Goal: Task Accomplishment & Management: Manage account settings

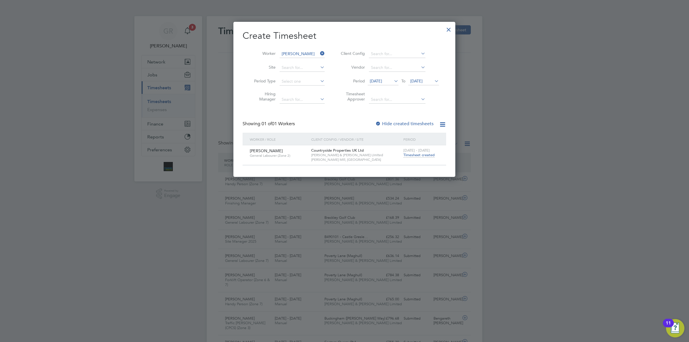
click at [451, 29] on div at bounding box center [448, 28] width 10 height 10
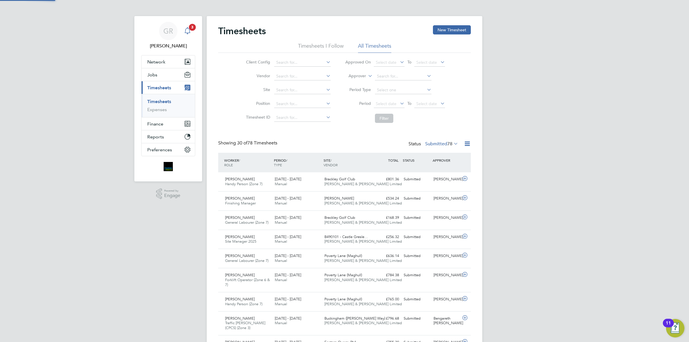
click at [193, 31] on app-alerts-badge "3" at bounding box center [192, 27] width 7 height 8
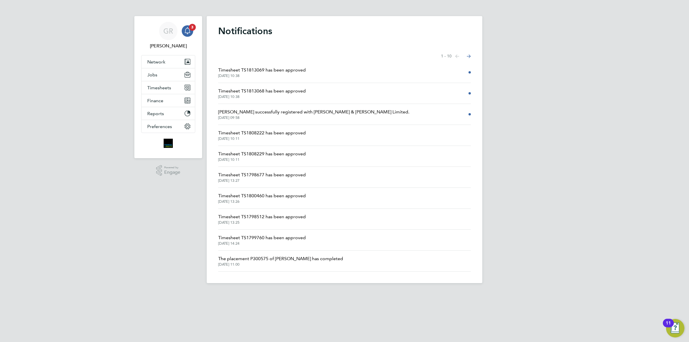
click at [277, 72] on span "Timesheet TS1813069 has been approved" at bounding box center [262, 70] width 88 height 7
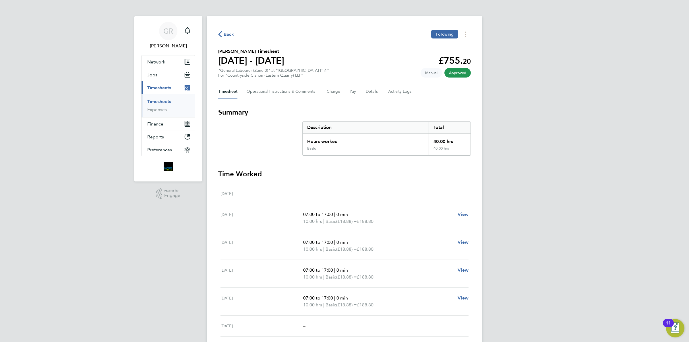
click at [230, 33] on span "Back" at bounding box center [229, 34] width 11 height 7
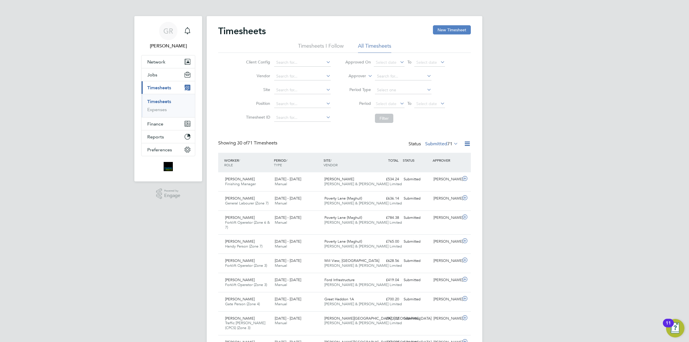
click at [439, 29] on button "New Timesheet" at bounding box center [452, 29] width 38 height 9
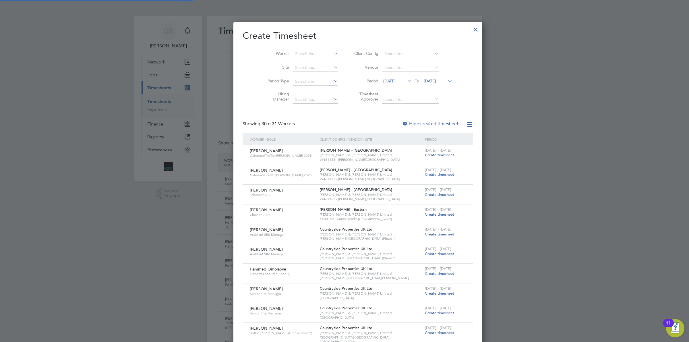
click at [286, 49] on li "Worker" at bounding box center [300, 54] width 89 height 14
click at [293, 51] on input at bounding box center [315, 54] width 45 height 8
click at [296, 62] on li "[PERSON_NAME]" at bounding box center [302, 62] width 46 height 8
type input "[PERSON_NAME]"
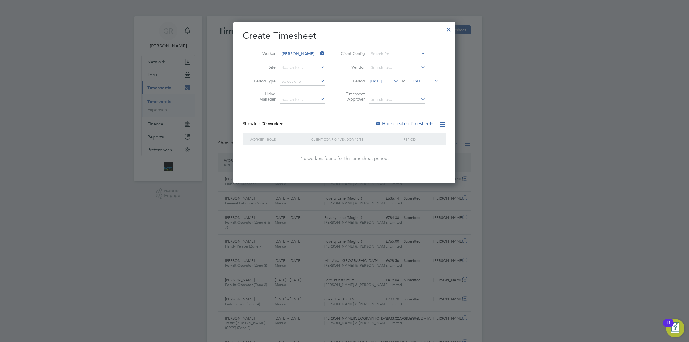
click at [399, 124] on label "Hide created timesheets" at bounding box center [404, 124] width 58 height 6
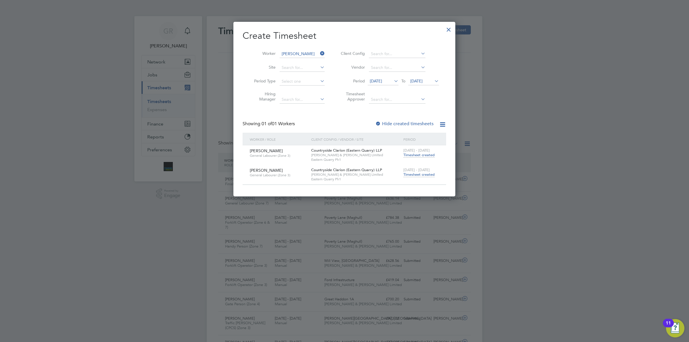
click at [415, 174] on span "Timesheet created" at bounding box center [418, 174] width 31 height 5
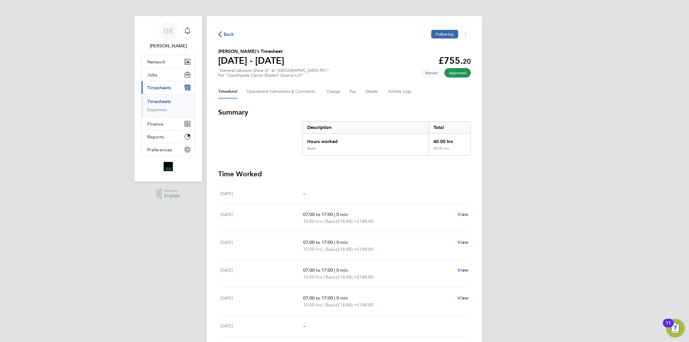
click at [226, 36] on span "Back" at bounding box center [229, 34] width 11 height 7
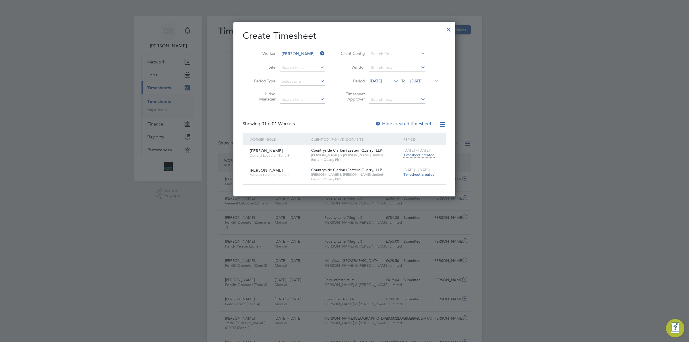
click at [319, 53] on icon at bounding box center [319, 53] width 0 height 8
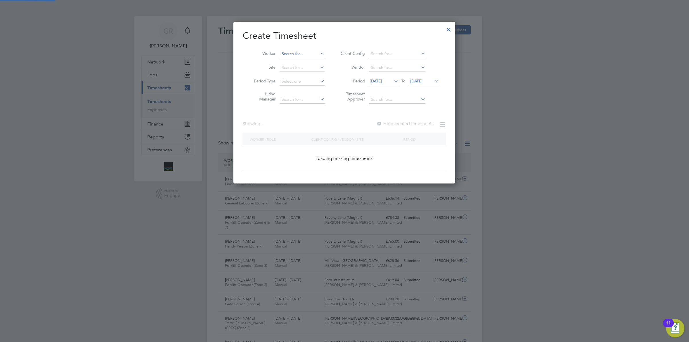
click at [302, 54] on input at bounding box center [302, 54] width 45 height 8
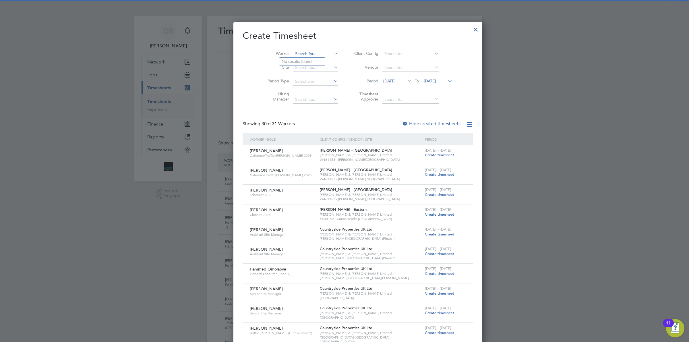
type input "r"
click at [301, 60] on li "[PERSON_NAME]" at bounding box center [306, 62] width 55 height 8
type input "[PERSON_NAME]"
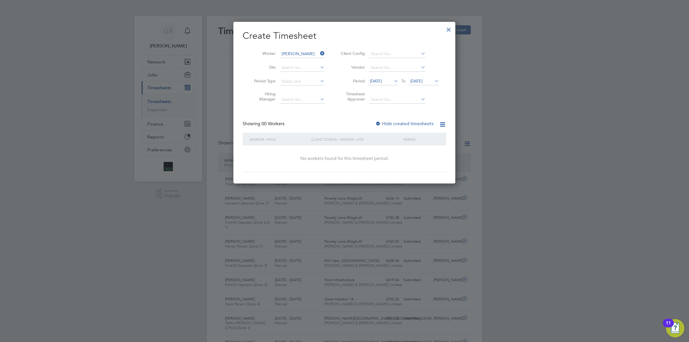
click at [388, 77] on span "[DATE]" at bounding box center [383, 81] width 31 height 8
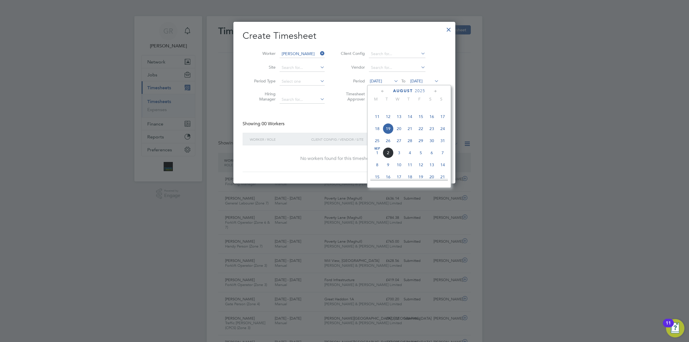
click at [375, 146] on span "25" at bounding box center [377, 140] width 11 height 11
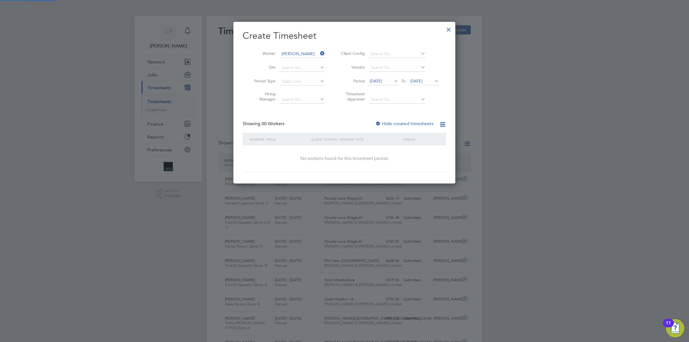
click at [420, 81] on span "[DATE]" at bounding box center [416, 80] width 12 height 5
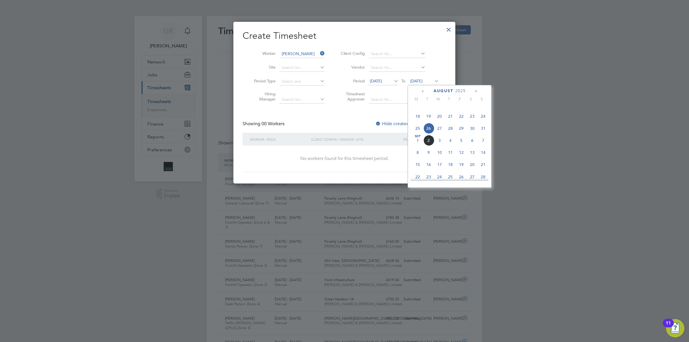
click at [484, 134] on span "31" at bounding box center [483, 128] width 11 height 11
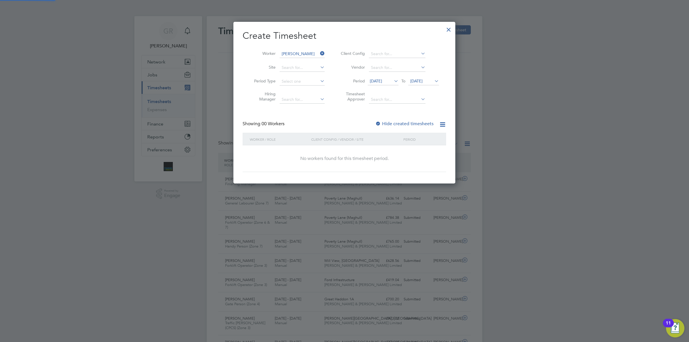
click at [395, 121] on label "Hide created timesheets" at bounding box center [404, 124] width 58 height 6
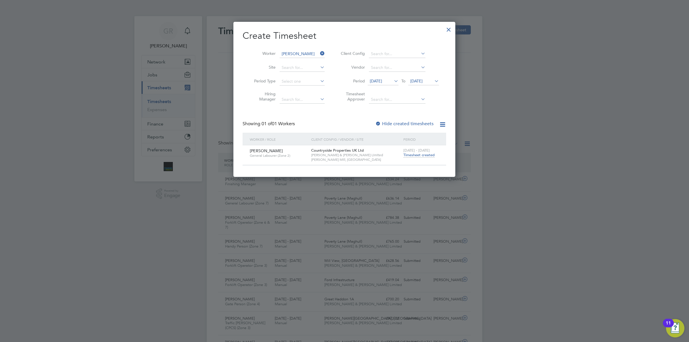
click at [412, 156] on span "Timesheet created" at bounding box center [418, 154] width 31 height 5
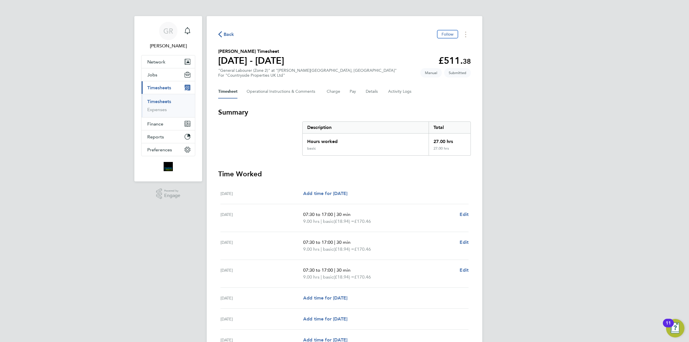
click at [380, 90] on div "Timesheet Operational Instructions & Comments Charge Pay Details Activity Logs" at bounding box center [344, 92] width 253 height 14
click at [366, 94] on button "Details" at bounding box center [372, 92] width 13 height 14
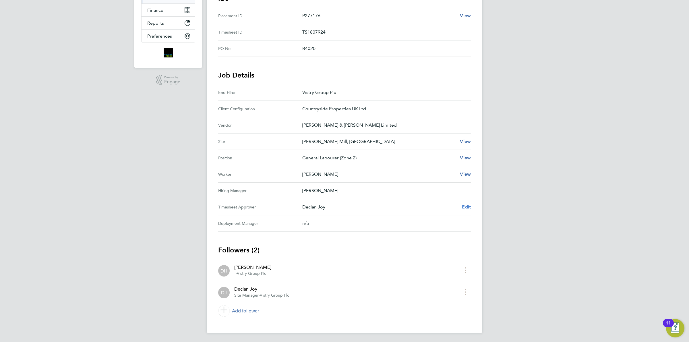
click at [465, 206] on span "Edit" at bounding box center [466, 206] width 9 height 5
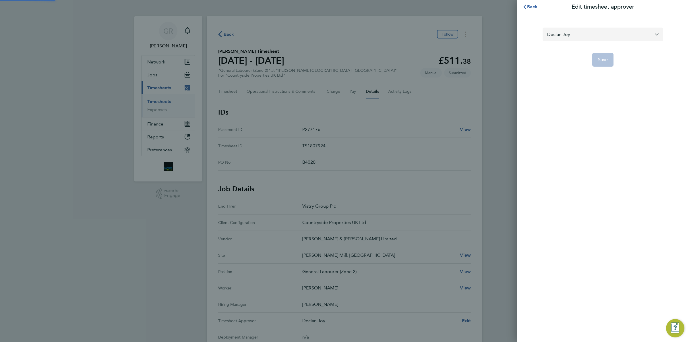
click at [556, 35] on input "Declan Joy" at bounding box center [602, 34] width 121 height 13
type input "m"
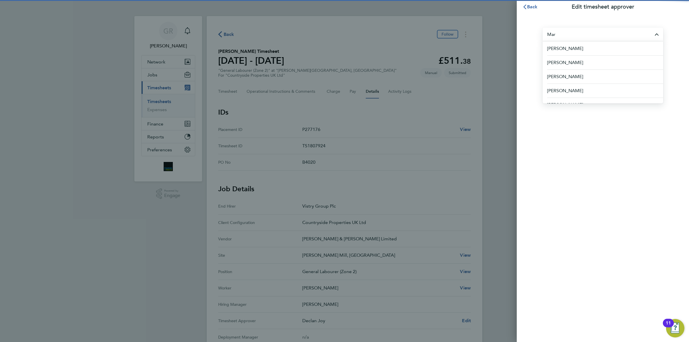
type input "Mark"
click at [535, 7] on span "Back" at bounding box center [532, 6] width 11 height 5
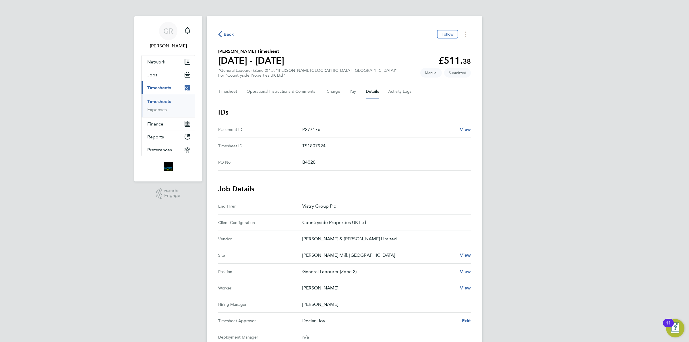
click at [224, 32] on span "Back" at bounding box center [229, 34] width 11 height 7
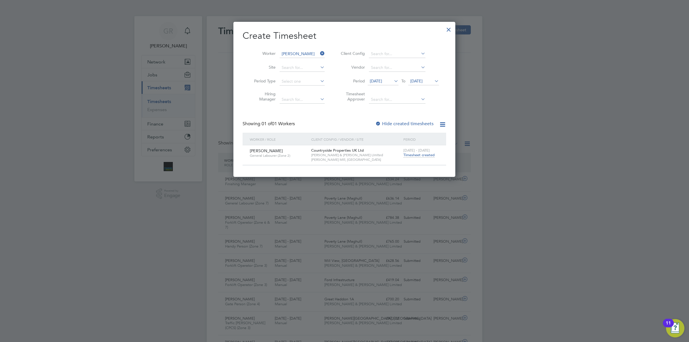
click at [412, 156] on span "Timesheet created" at bounding box center [418, 154] width 31 height 5
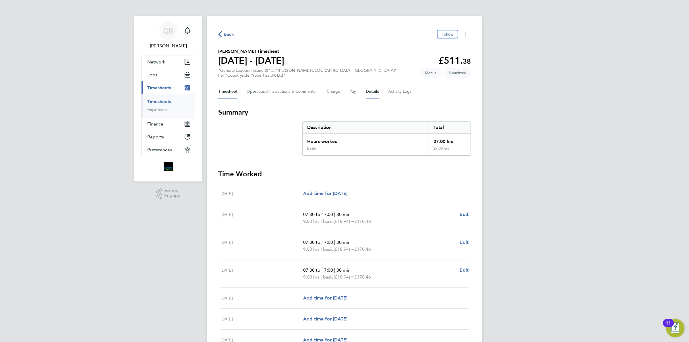
click at [369, 94] on button "Details" at bounding box center [372, 92] width 13 height 14
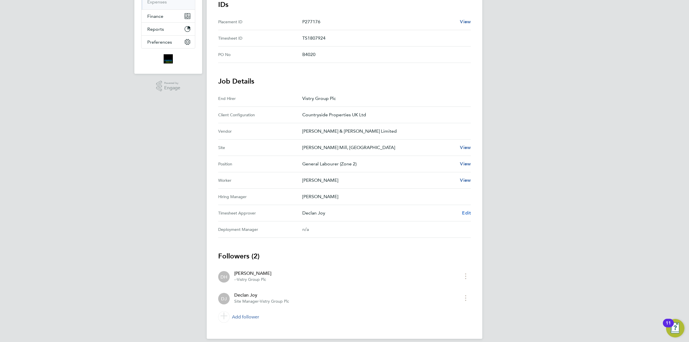
click at [464, 216] on link "Edit" at bounding box center [466, 212] width 9 height 7
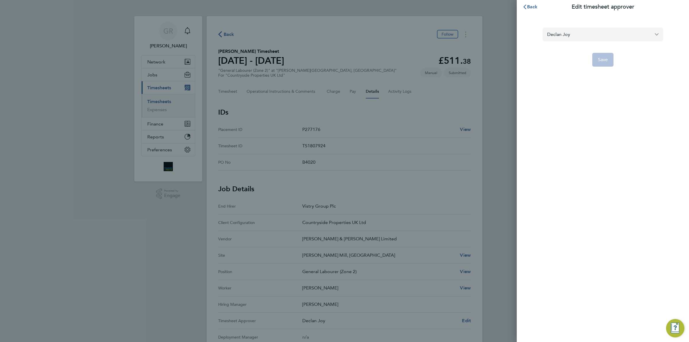
click at [580, 32] on input "Declan Joy" at bounding box center [602, 34] width 121 height 13
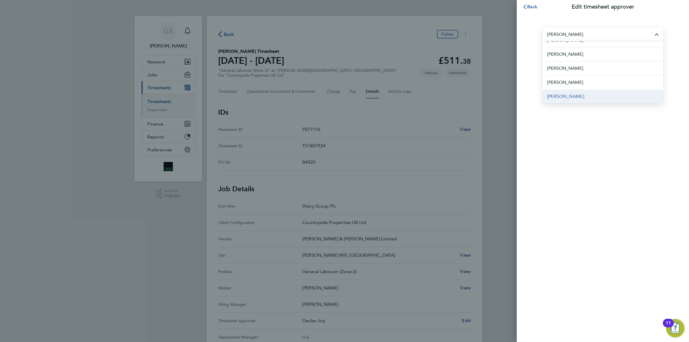
click at [559, 93] on span "[PERSON_NAME]" at bounding box center [565, 96] width 37 height 7
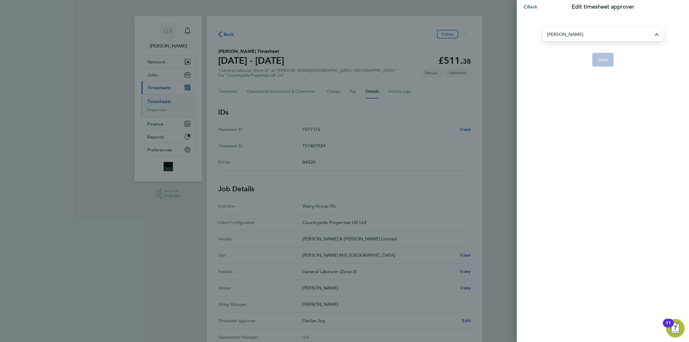
type input "[PERSON_NAME]"
click at [603, 61] on span "Save" at bounding box center [603, 60] width 10 height 6
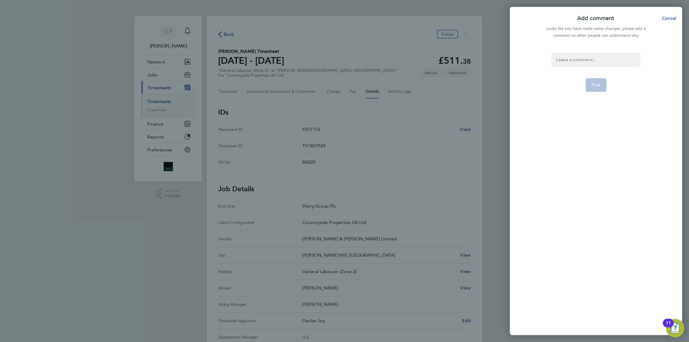
click at [582, 59] on div at bounding box center [595, 60] width 89 height 14
click at [578, 59] on div at bounding box center [595, 60] width 89 height 14
click at [598, 88] on button "Post" at bounding box center [595, 85] width 21 height 14
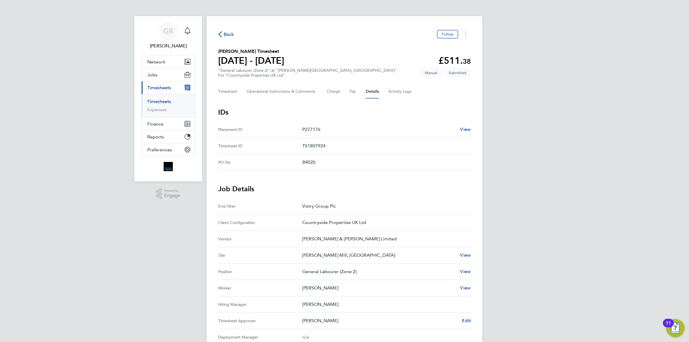
click at [230, 34] on span "Back" at bounding box center [229, 34] width 11 height 7
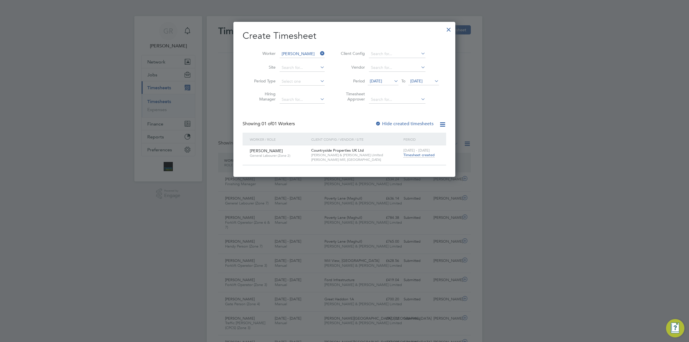
click at [319, 53] on icon at bounding box center [319, 53] width 0 height 8
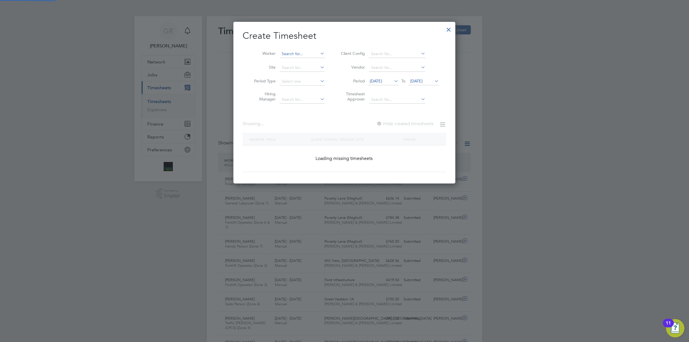
click at [296, 53] on input at bounding box center [302, 54] width 45 height 8
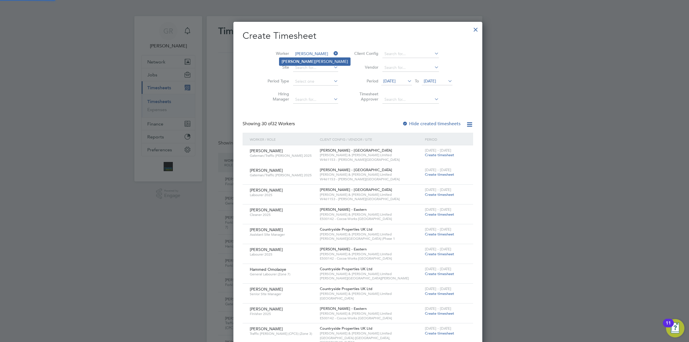
click at [303, 64] on li "[PERSON_NAME]" at bounding box center [314, 62] width 71 height 8
type input "[PERSON_NAME]"
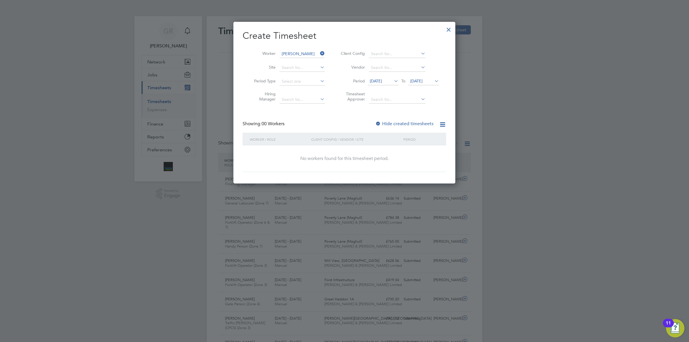
click at [396, 121] on label "Hide created timesheets" at bounding box center [404, 124] width 58 height 6
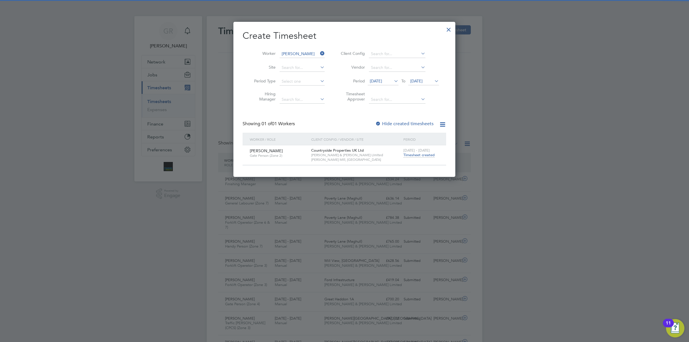
click at [419, 154] on span "Timesheet created" at bounding box center [418, 154] width 31 height 5
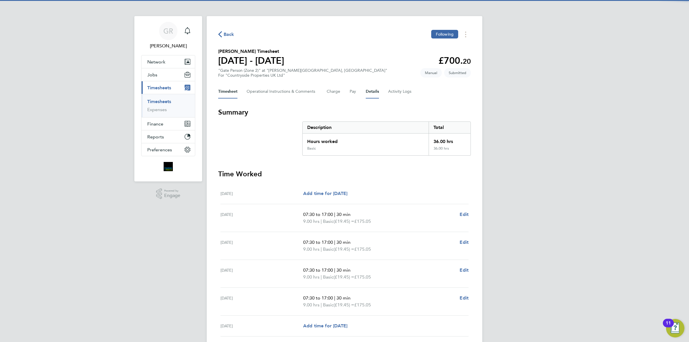
click at [374, 94] on button "Details" at bounding box center [372, 92] width 13 height 14
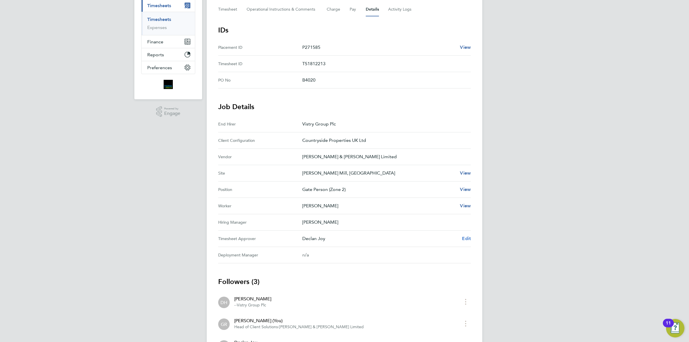
click at [467, 242] on link "Edit" at bounding box center [466, 238] width 9 height 7
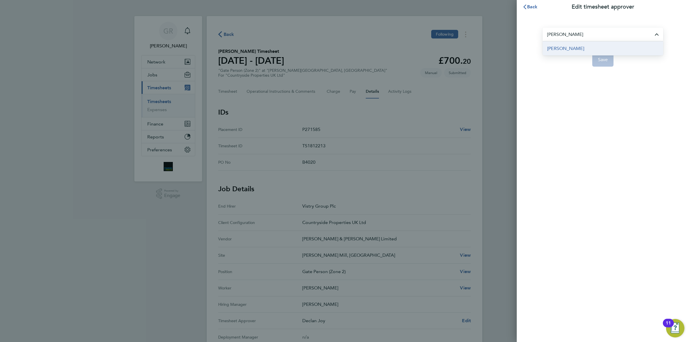
click at [556, 45] on span "[PERSON_NAME]" at bounding box center [565, 48] width 37 height 7
type input "[PERSON_NAME]"
click at [599, 62] on span "Save" at bounding box center [603, 60] width 10 height 6
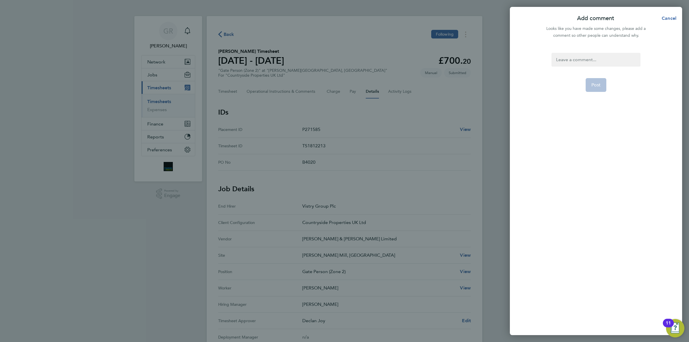
click at [566, 54] on div at bounding box center [595, 60] width 89 height 14
click at [597, 85] on span "Post" at bounding box center [595, 85] width 9 height 6
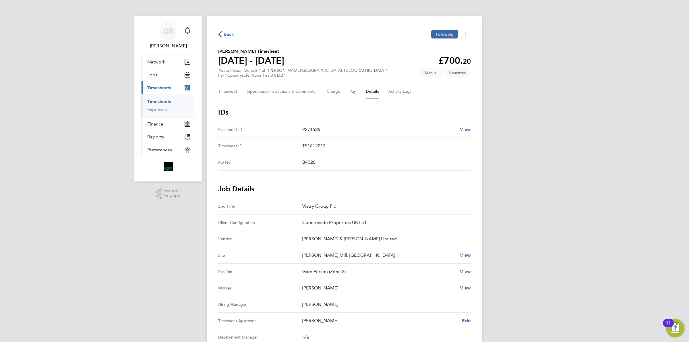
click at [232, 37] on span "Back" at bounding box center [229, 34] width 11 height 7
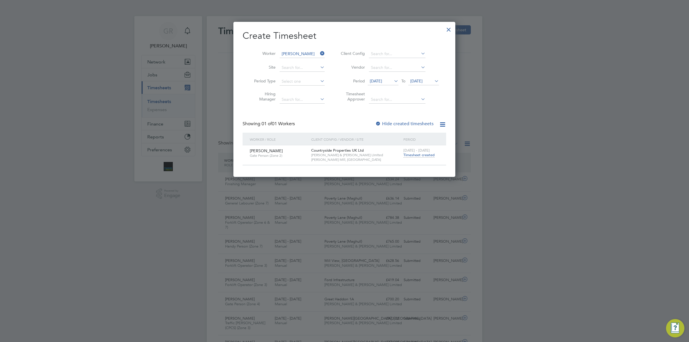
click at [319, 53] on icon at bounding box center [319, 53] width 0 height 8
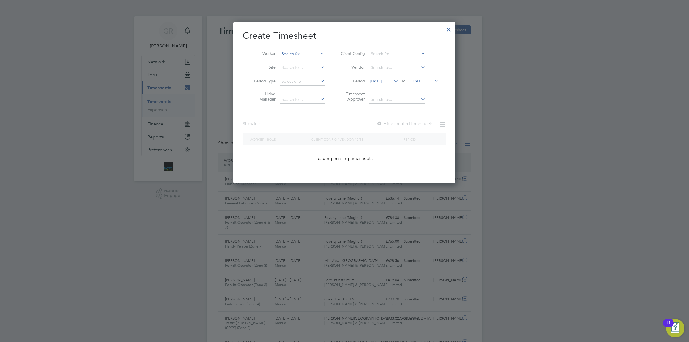
click at [302, 52] on input at bounding box center [302, 54] width 45 height 8
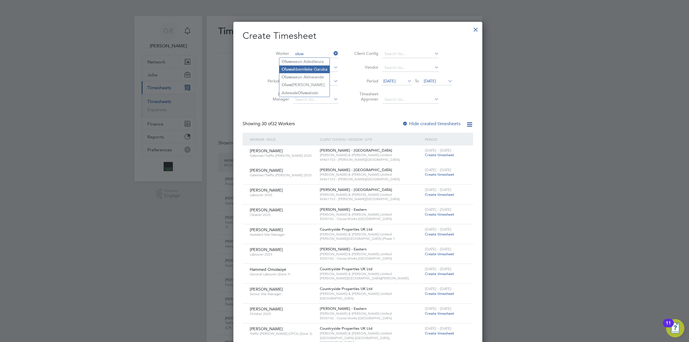
click at [306, 71] on li "Oluw ahbemileke Garuba" at bounding box center [304, 69] width 50 height 8
type input "Oluwahbemileke Garuba"
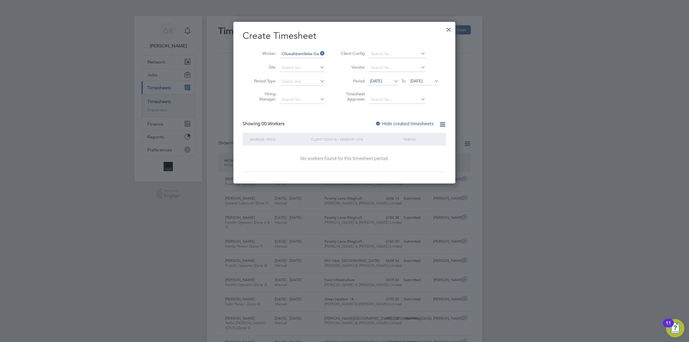
click at [406, 121] on label "Hide created timesheets" at bounding box center [404, 124] width 58 height 6
click at [405, 121] on label "Hide created timesheets" at bounding box center [404, 124] width 58 height 6
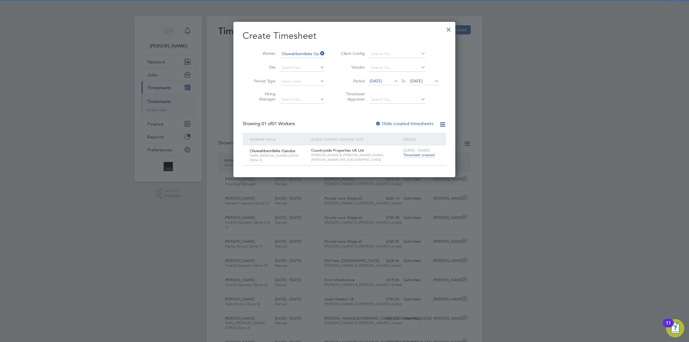
click at [415, 154] on span "Timesheet created" at bounding box center [418, 154] width 31 height 5
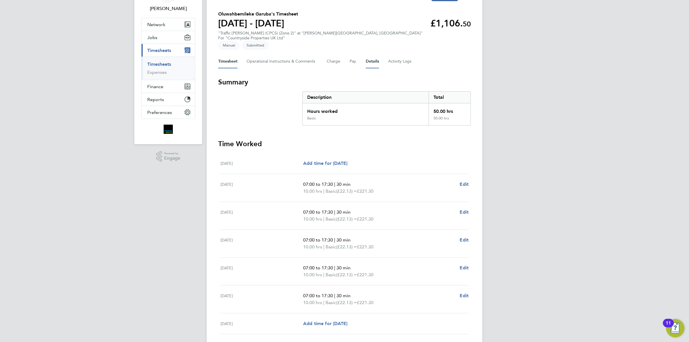
click at [376, 55] on button "Details" at bounding box center [372, 62] width 13 height 14
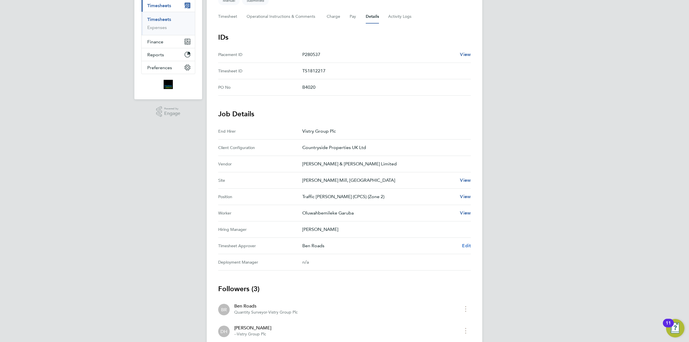
click at [465, 243] on span "Edit" at bounding box center [466, 245] width 9 height 5
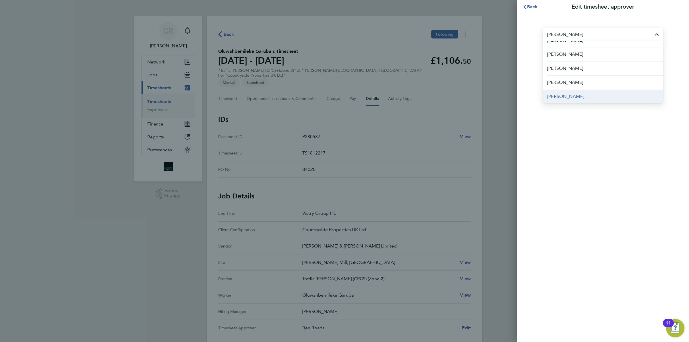
click at [563, 98] on span "[PERSON_NAME]" at bounding box center [565, 96] width 37 height 7
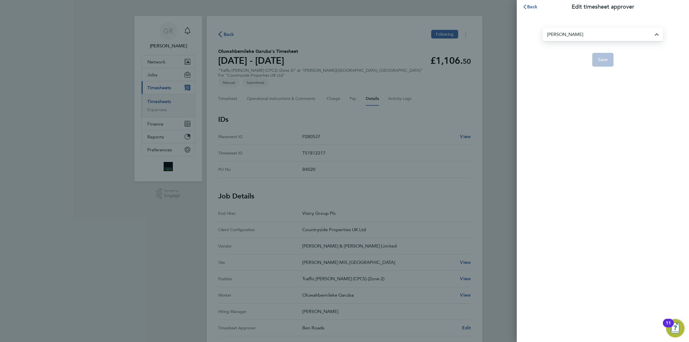
type input "[PERSON_NAME]"
click at [606, 56] on button "Save" at bounding box center [603, 60] width 22 height 14
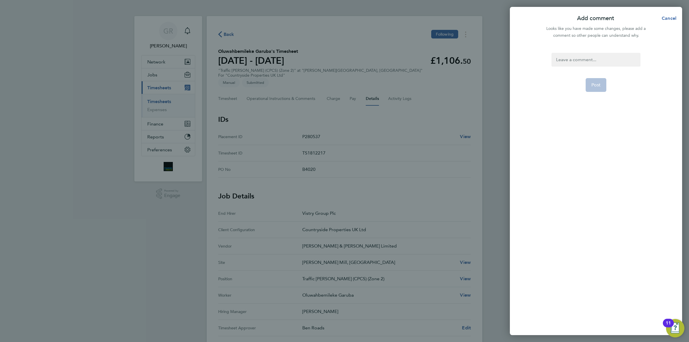
click at [590, 61] on div at bounding box center [595, 60] width 89 height 14
click at [578, 61] on div at bounding box center [595, 60] width 89 height 14
click at [600, 88] on button "Post" at bounding box center [595, 85] width 21 height 14
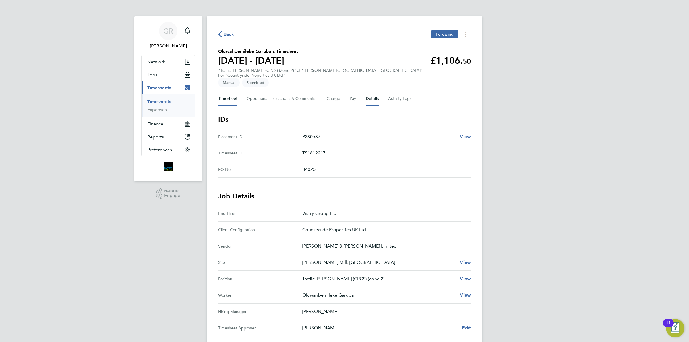
click at [227, 92] on button "Timesheet" at bounding box center [227, 99] width 19 height 14
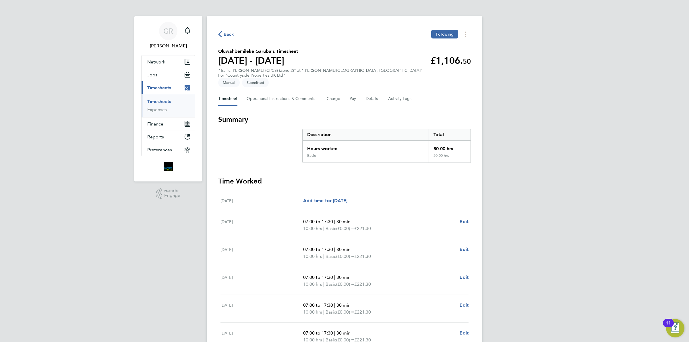
click at [226, 35] on span "Back" at bounding box center [229, 34] width 11 height 7
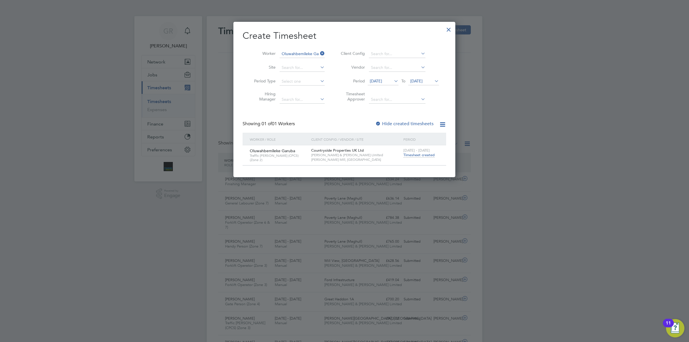
click at [446, 28] on div at bounding box center [448, 28] width 10 height 10
